Goal: Information Seeking & Learning: Find specific page/section

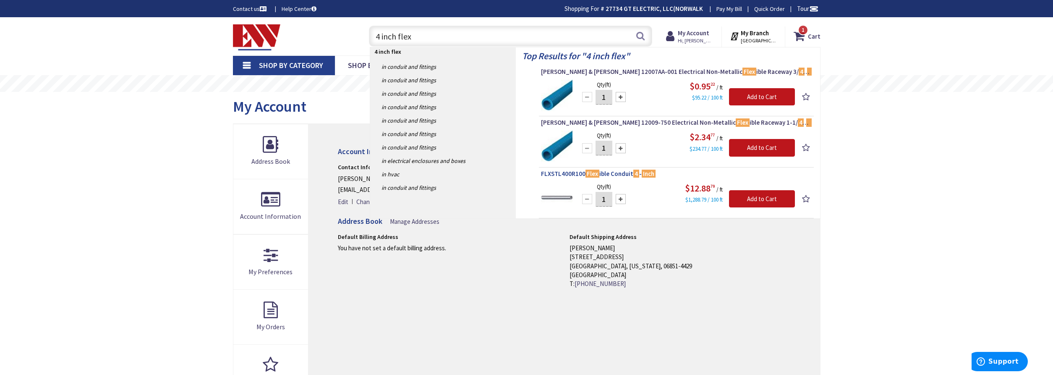
type input "4 inch flex"
click at [553, 179] on link "FLXSTL400R100 Flex ible Conduit 4 - Inch" at bounding box center [676, 175] width 271 height 10
click at [551, 176] on span "FLXSTL400R100 Flex ible Conduit 4 - Inch" at bounding box center [676, 174] width 271 height 8
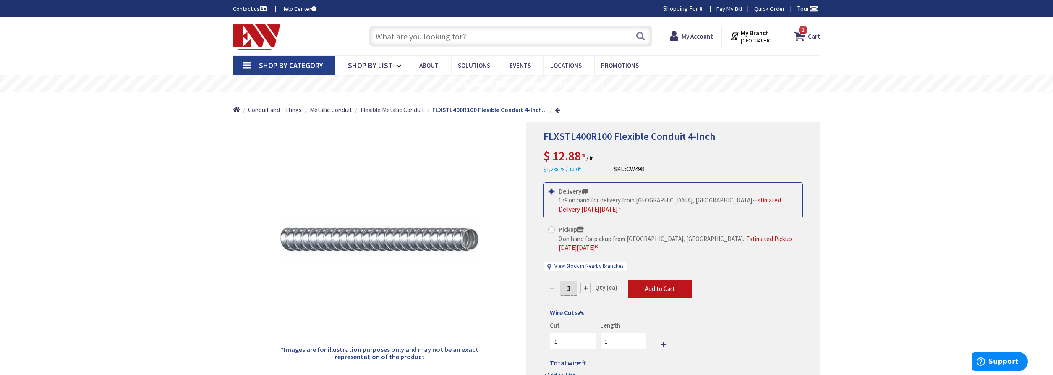
click at [420, 38] on input "text" at bounding box center [510, 36] width 283 height 21
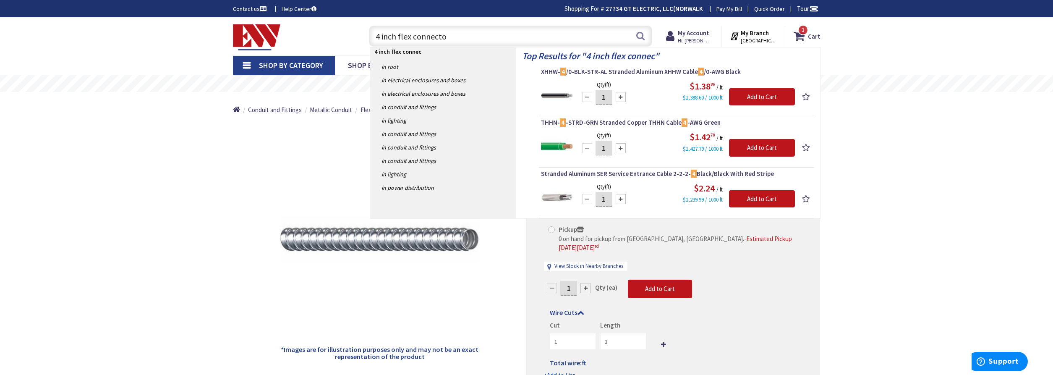
type input "4 inch flex connector"
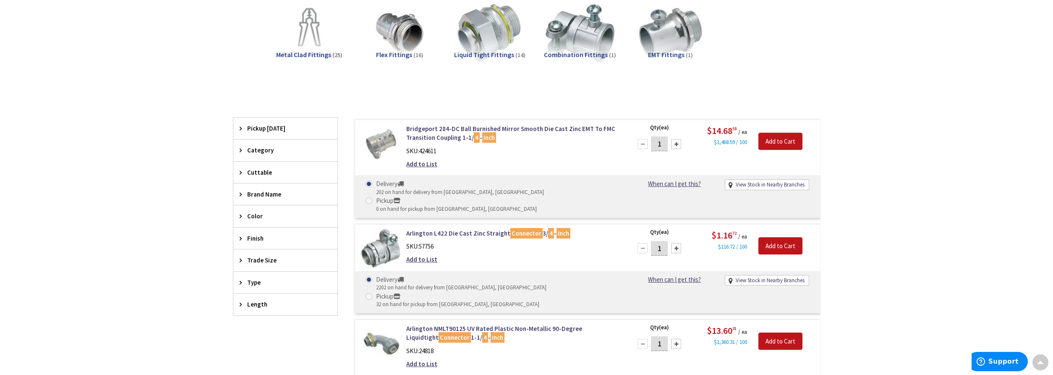
click at [266, 256] on div "Trade Size" at bounding box center [285, 259] width 104 height 21
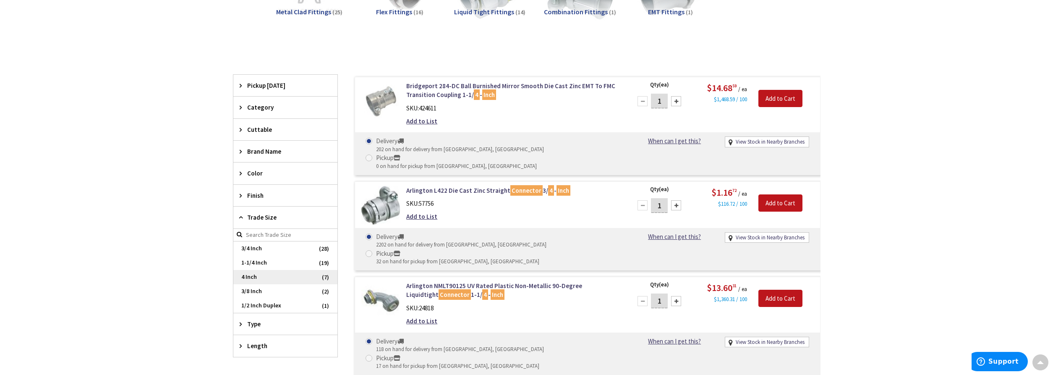
click at [249, 278] on span "4 Inch" at bounding box center [285, 277] width 104 height 14
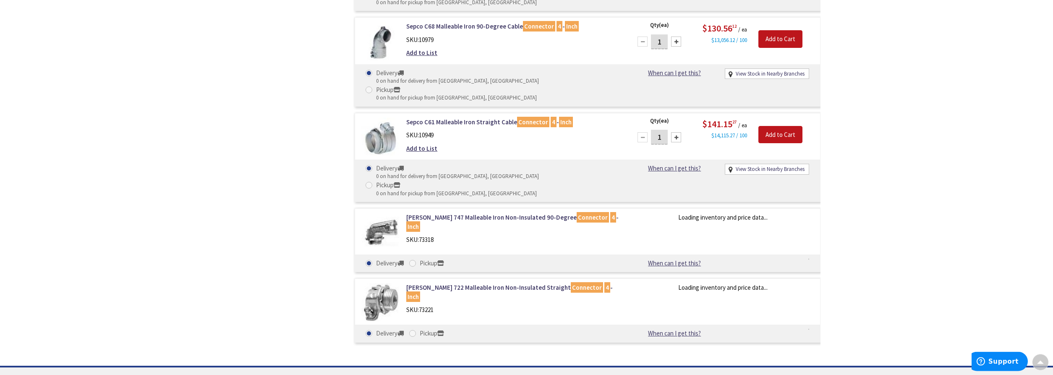
scroll to position [557, 0]
